Goal: Information Seeking & Learning: Learn about a topic

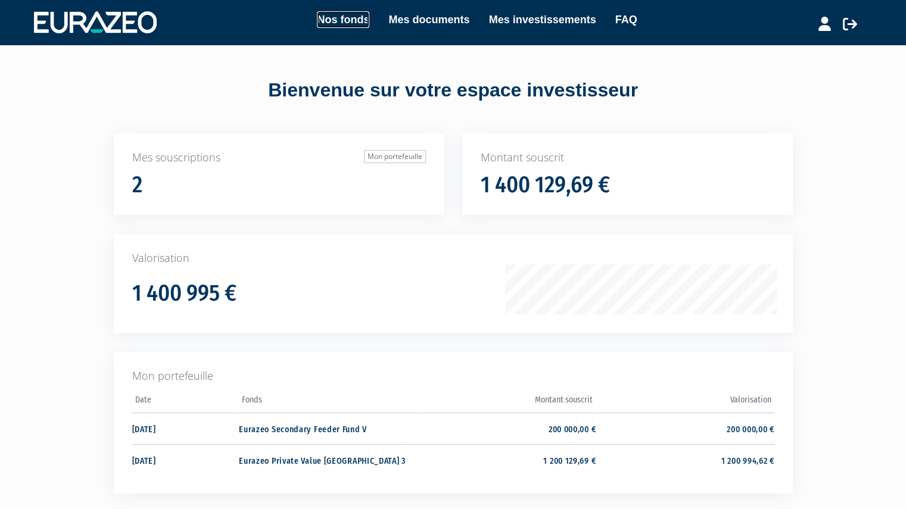
click at [336, 17] on link "Nos fonds" at bounding box center [343, 19] width 52 height 17
click at [357, 21] on link "Nos fonds" at bounding box center [343, 19] width 52 height 17
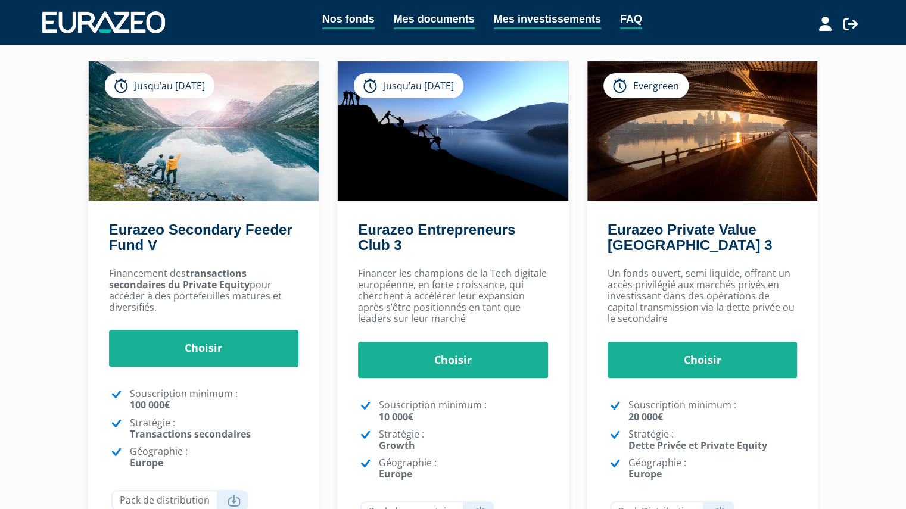
scroll to position [70, 0]
